Goal: Navigation & Orientation: Find specific page/section

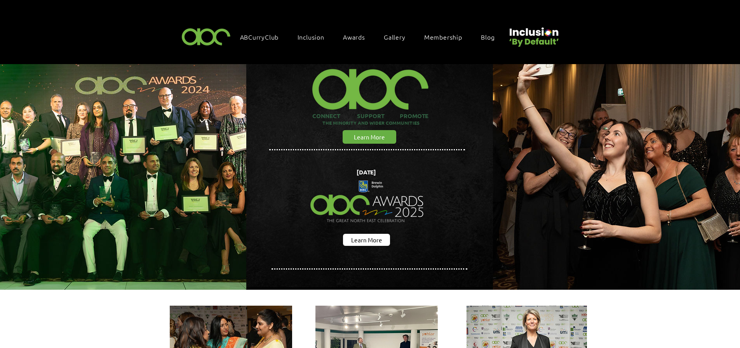
click at [398, 33] on span "Gallery" at bounding box center [395, 37] width 22 height 9
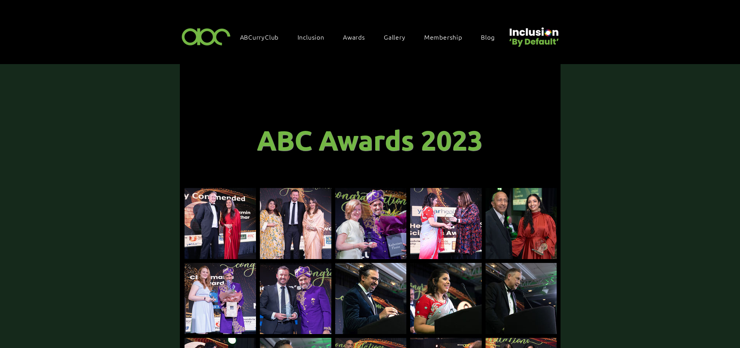
click at [210, 36] on img at bounding box center [207, 36] width 54 height 23
